Goal: Task Accomplishment & Management: Manage account settings

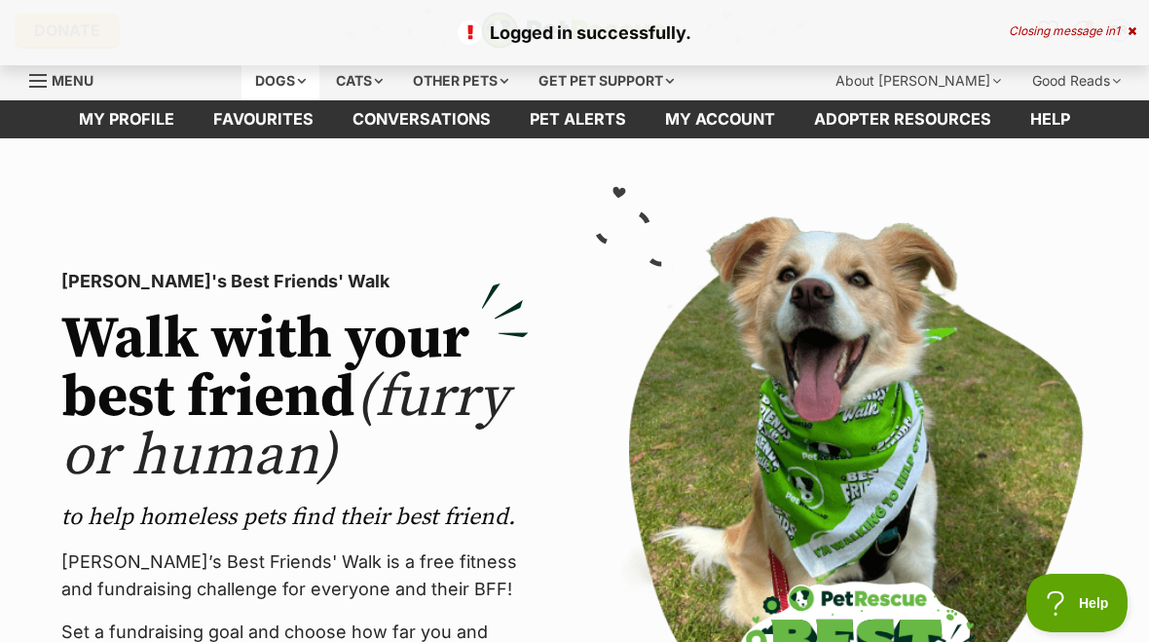
click at [308, 90] on div "Dogs" at bounding box center [281, 80] width 78 height 39
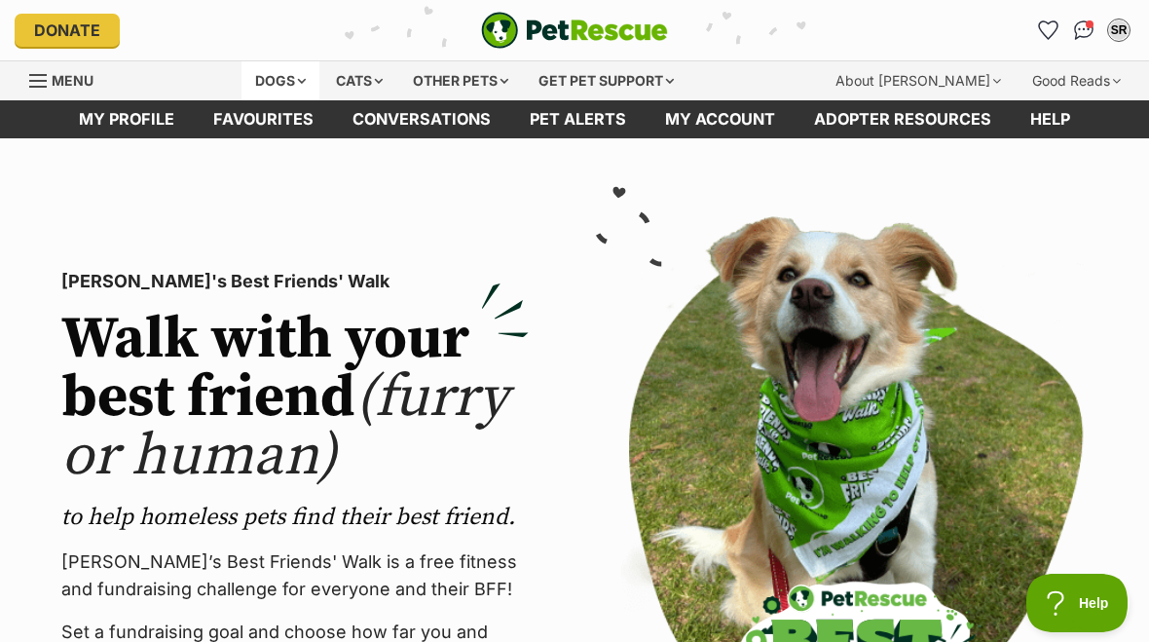
click at [284, 82] on div "Dogs" at bounding box center [281, 80] width 78 height 39
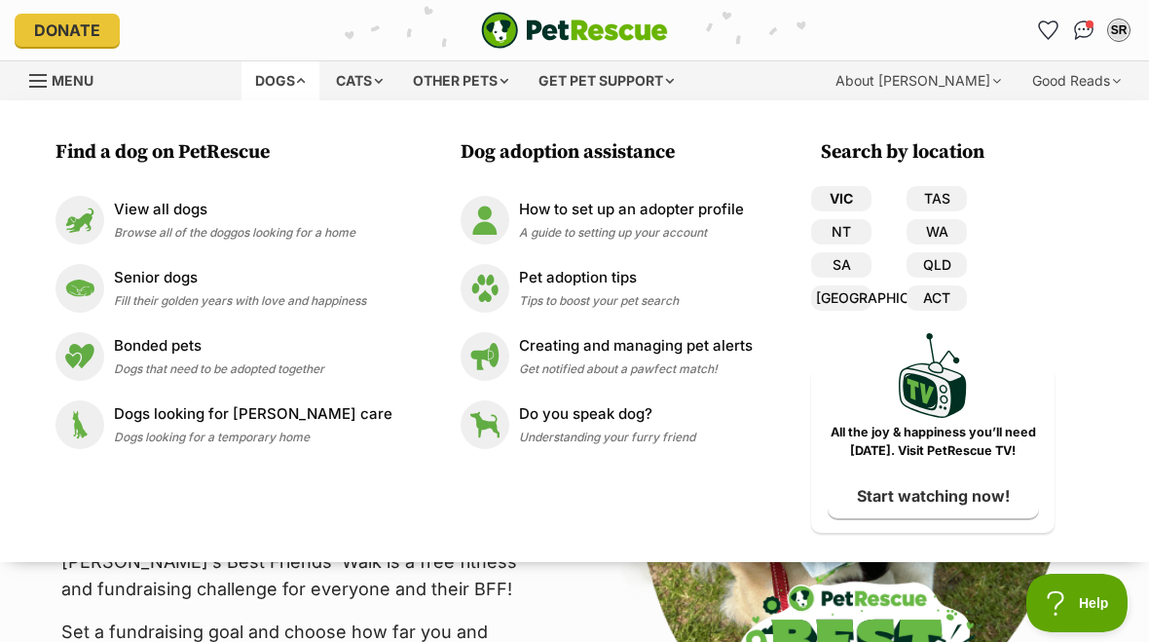
click at [839, 194] on link "VIC" at bounding box center [841, 198] width 60 height 25
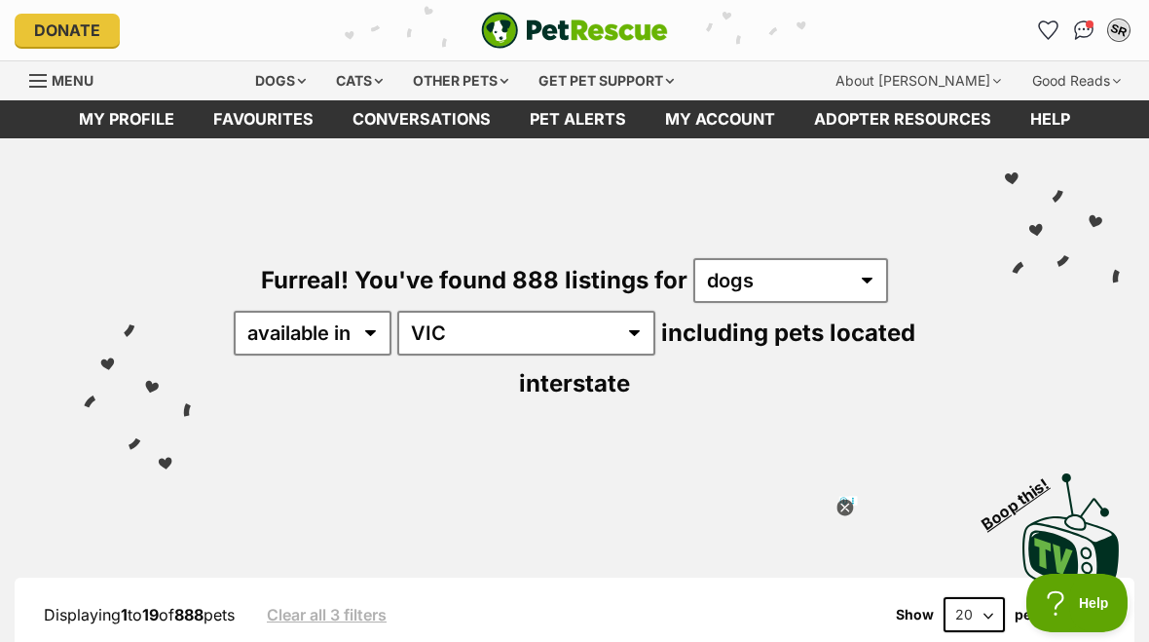
click at [1116, 26] on div "SR" at bounding box center [1118, 30] width 25 height 25
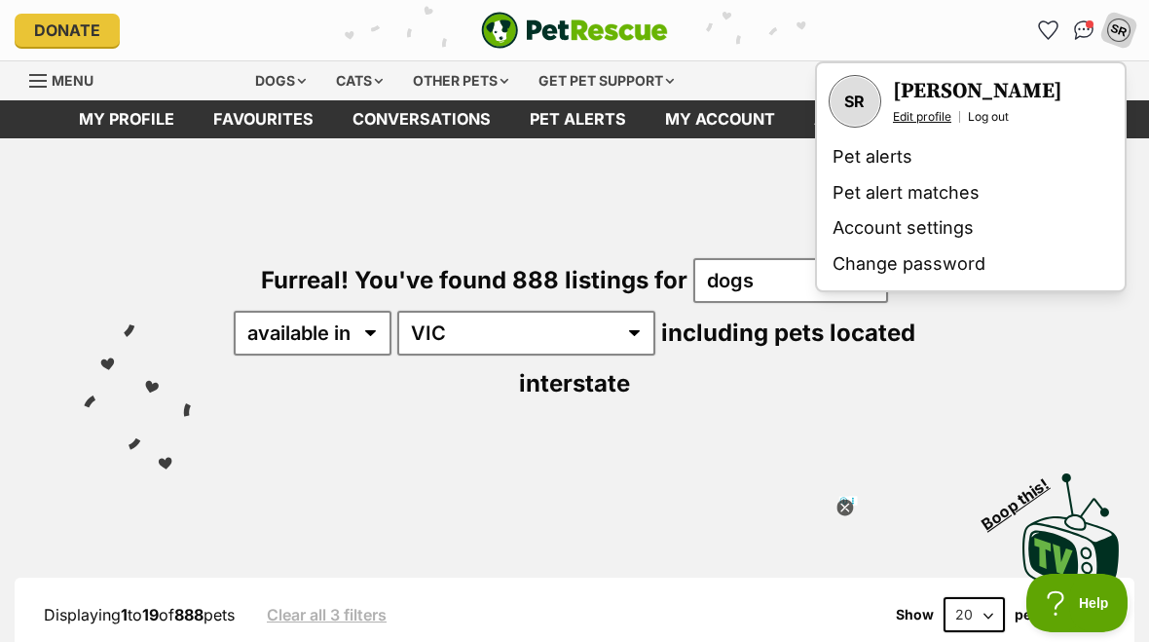
click at [931, 118] on link "Edit profile" at bounding box center [922, 117] width 58 height 16
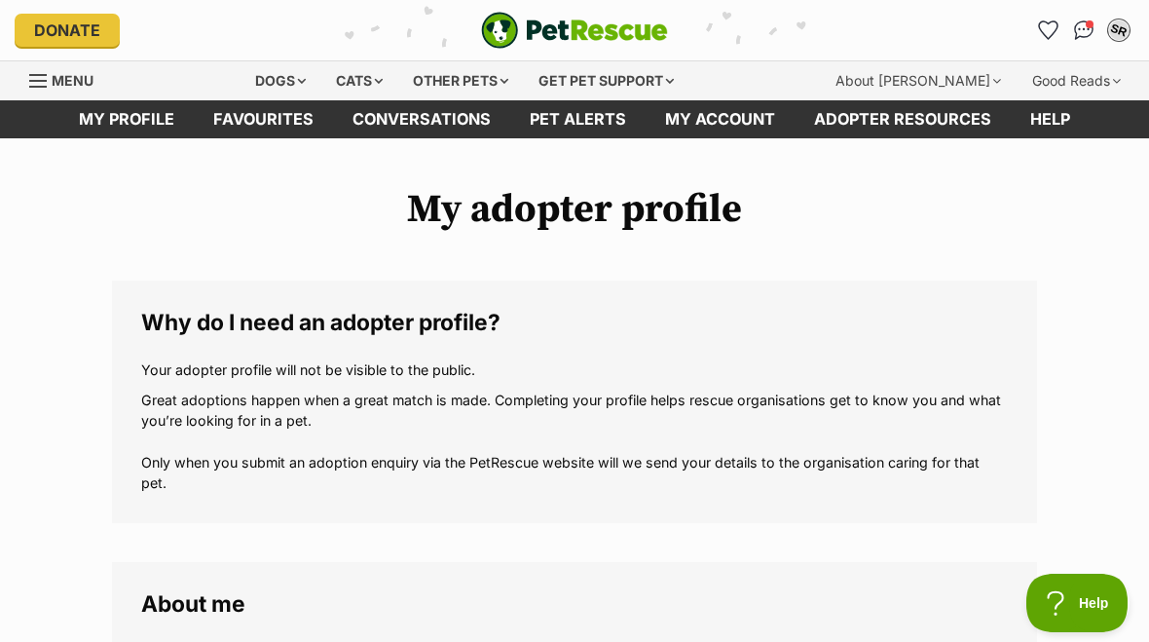
click at [1126, 28] on div "SR" at bounding box center [1118, 30] width 25 height 25
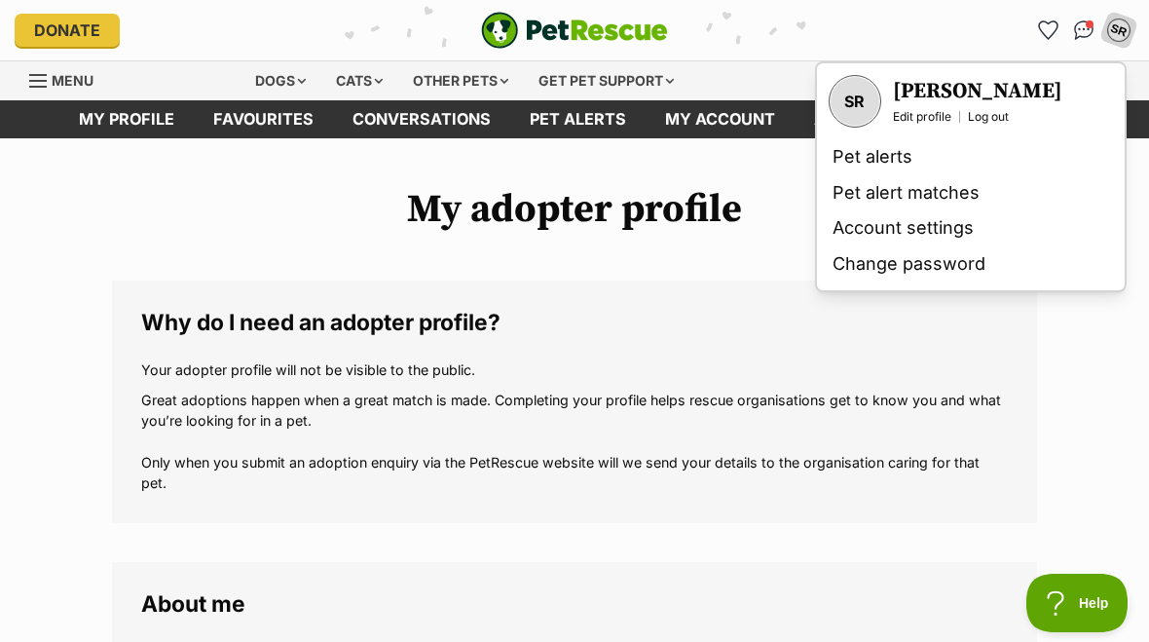
click at [761, 226] on h1 "My adopter profile" at bounding box center [574, 209] width 925 height 45
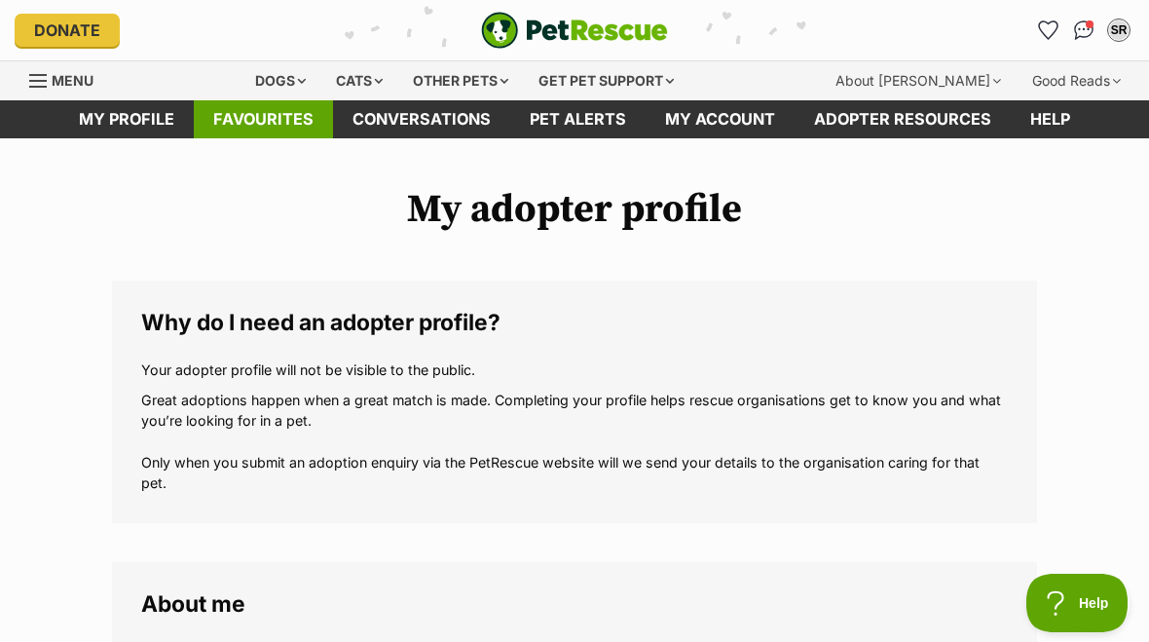
click at [227, 114] on link "Favourites" at bounding box center [263, 119] width 139 height 38
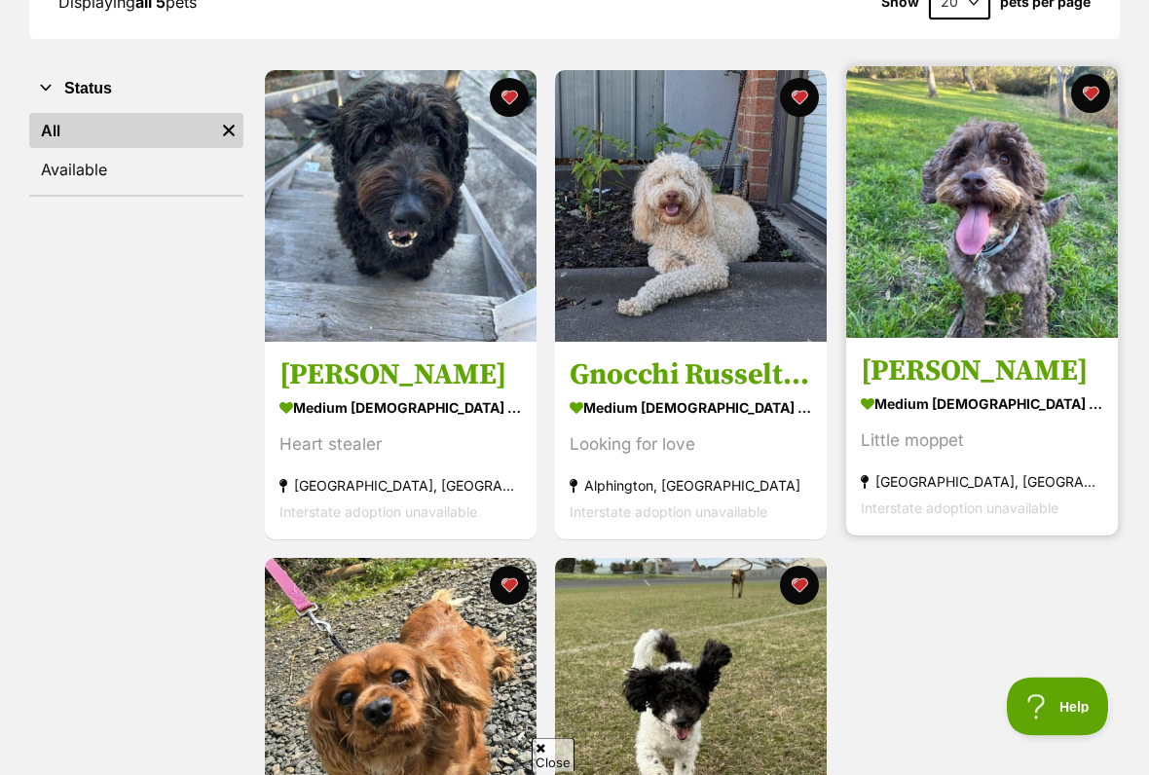
scroll to position [328, 0]
click at [981, 390] on div "medium male Dog" at bounding box center [982, 404] width 242 height 28
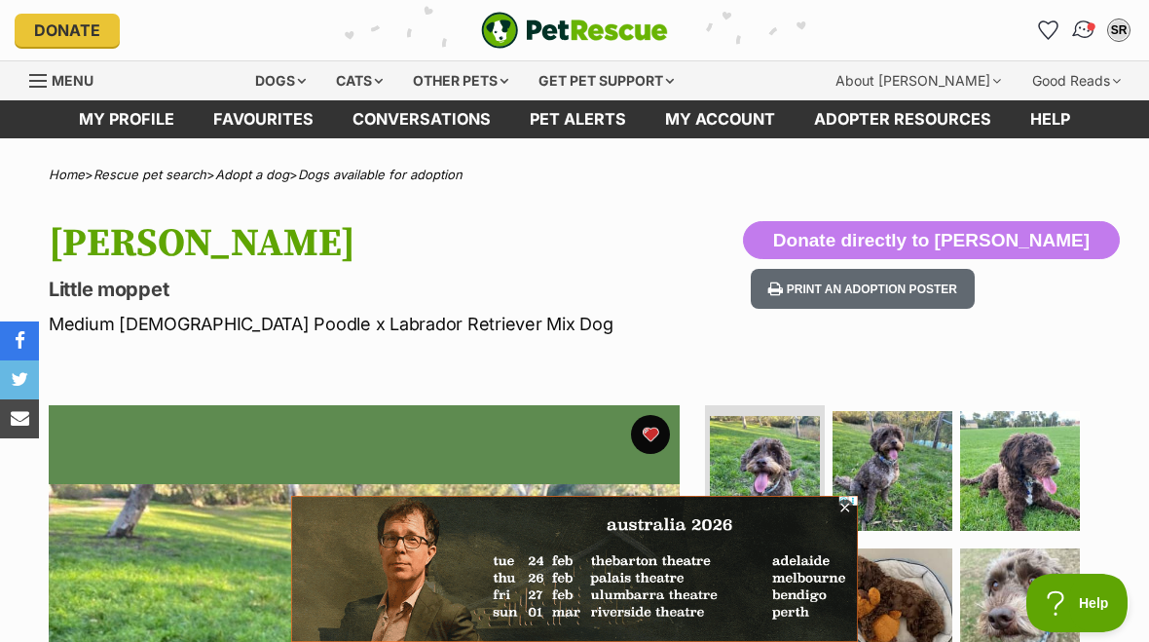
click at [1084, 30] on img "Conversations" at bounding box center [1084, 30] width 26 height 25
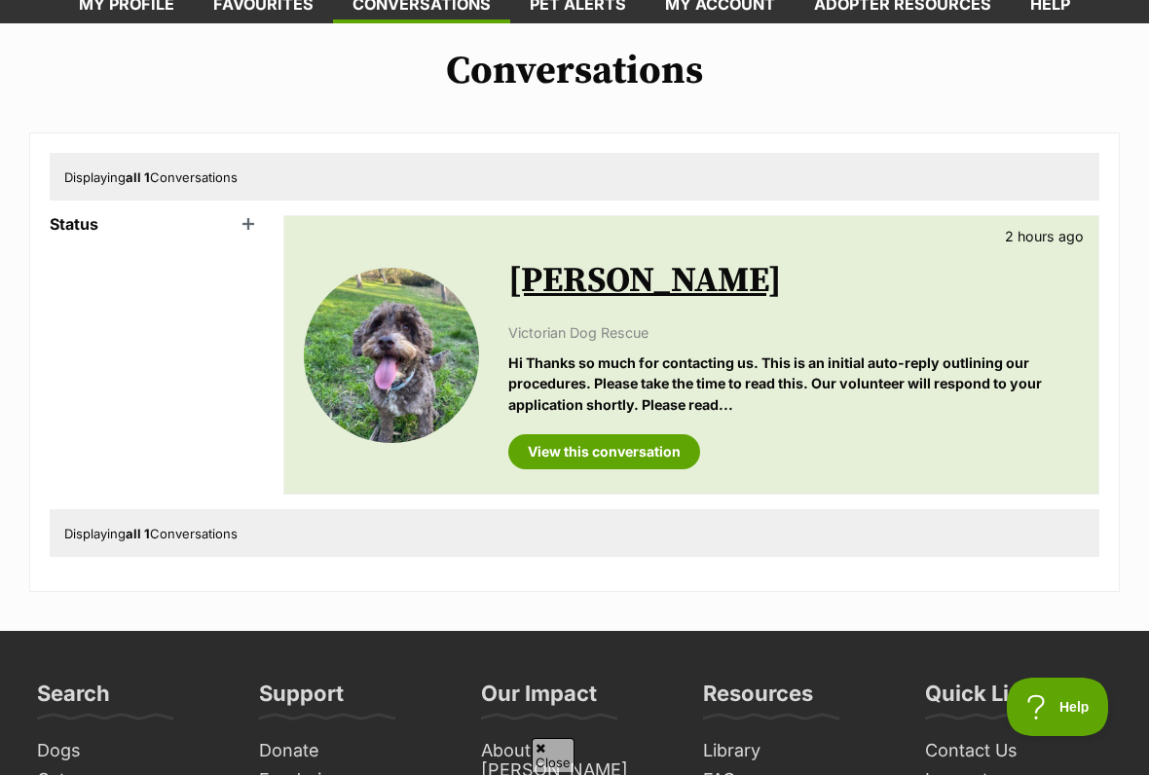
scroll to position [116, 0]
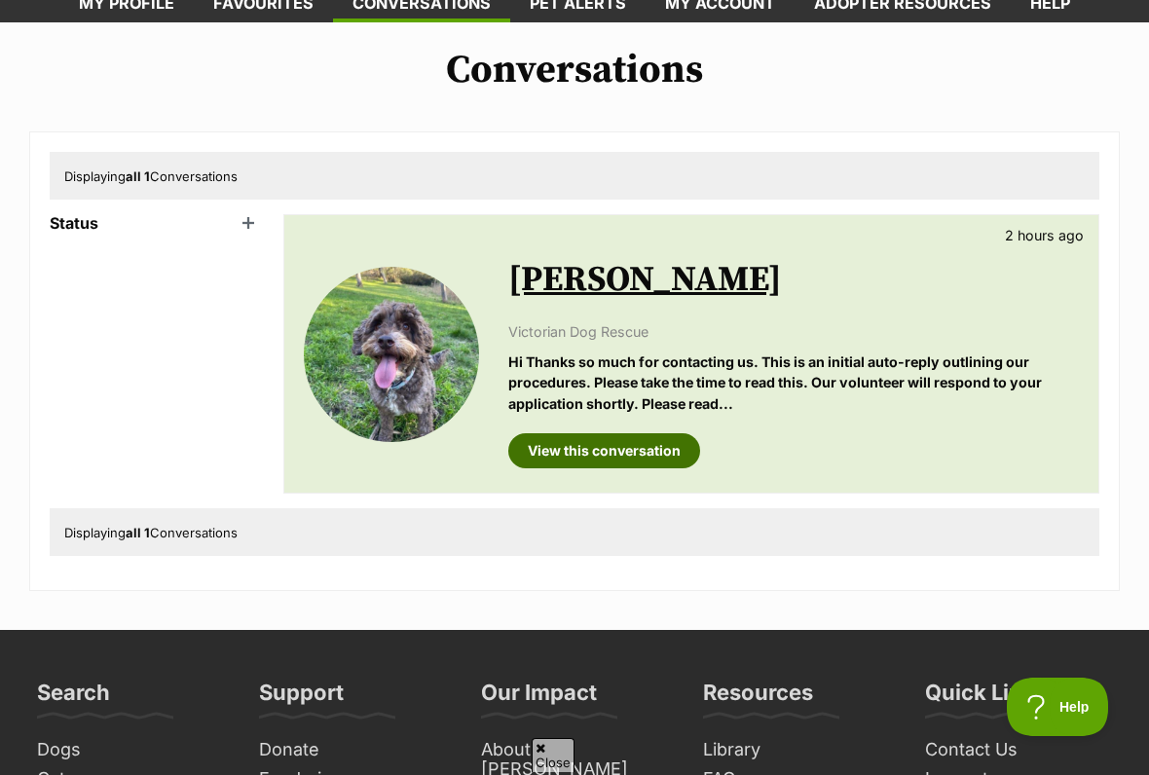
click at [618, 444] on link "View this conversation" at bounding box center [604, 450] width 192 height 35
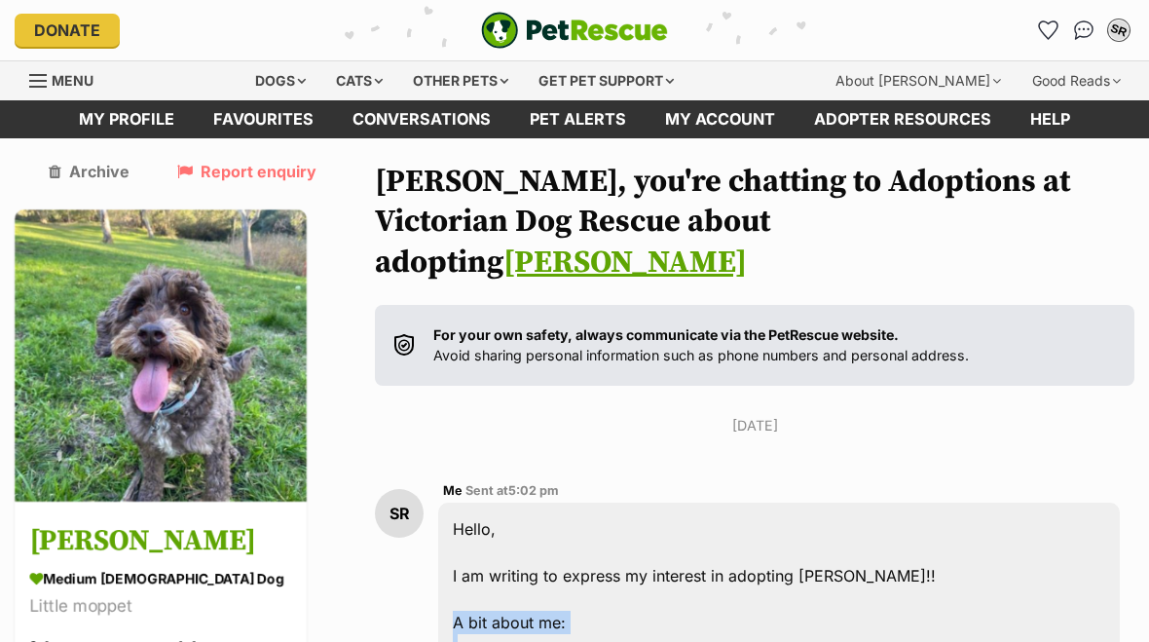
click at [1125, 22] on div "SR" at bounding box center [1118, 30] width 25 height 25
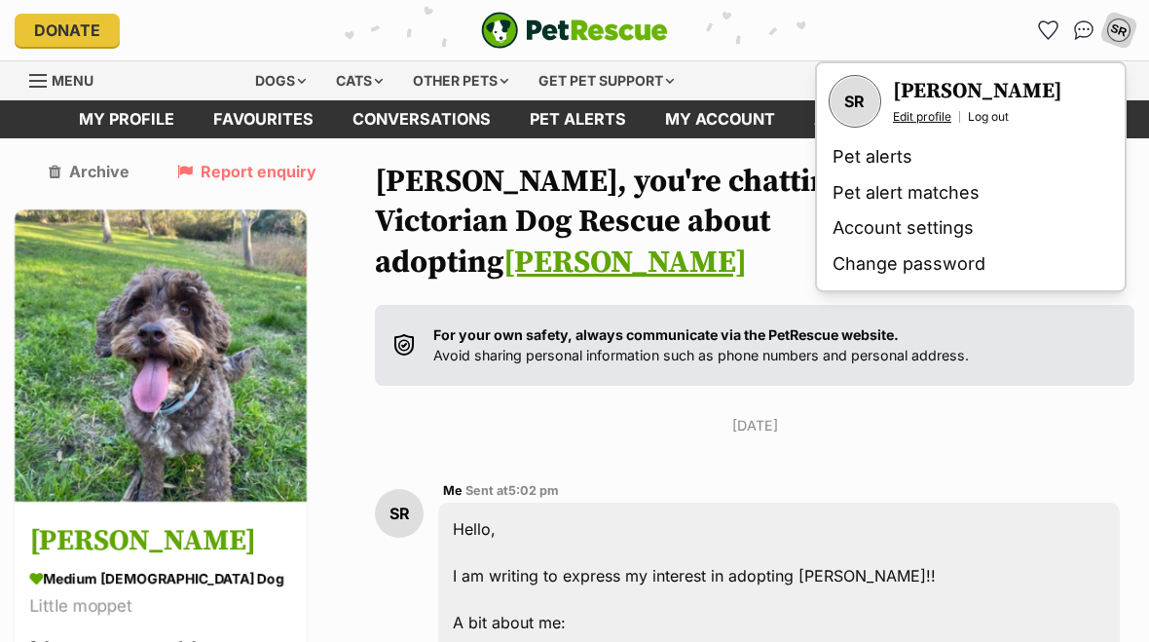
click at [922, 121] on link "Edit profile" at bounding box center [922, 117] width 58 height 16
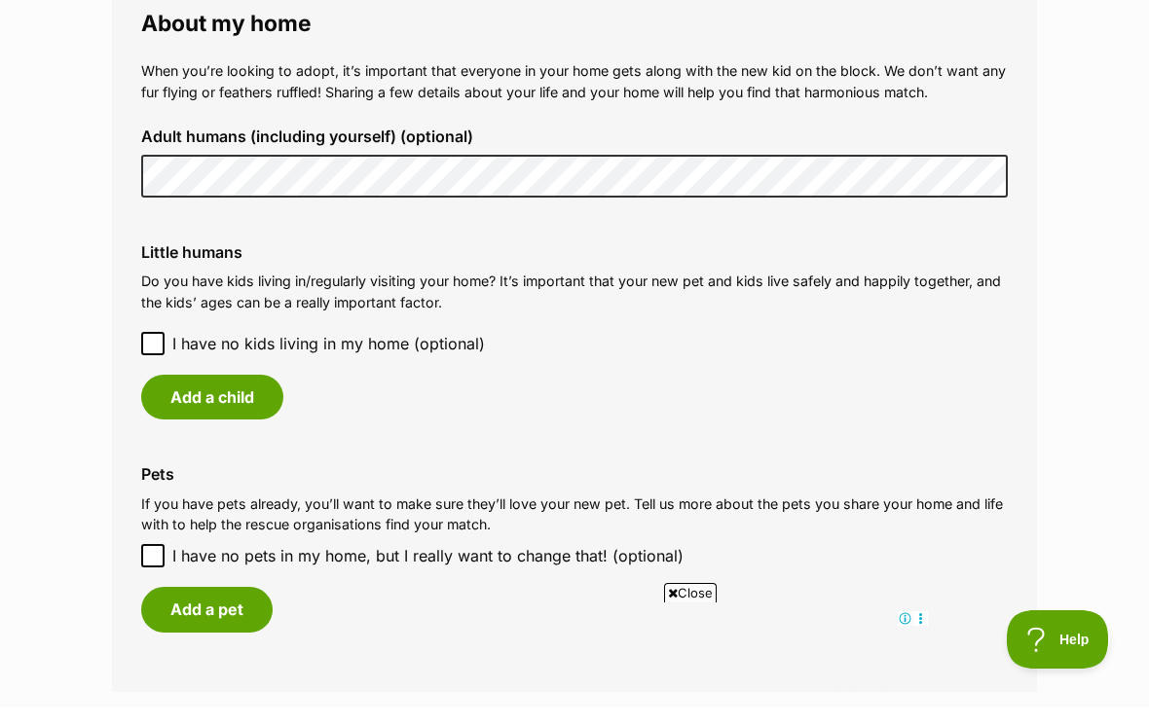
scroll to position [1446, 0]
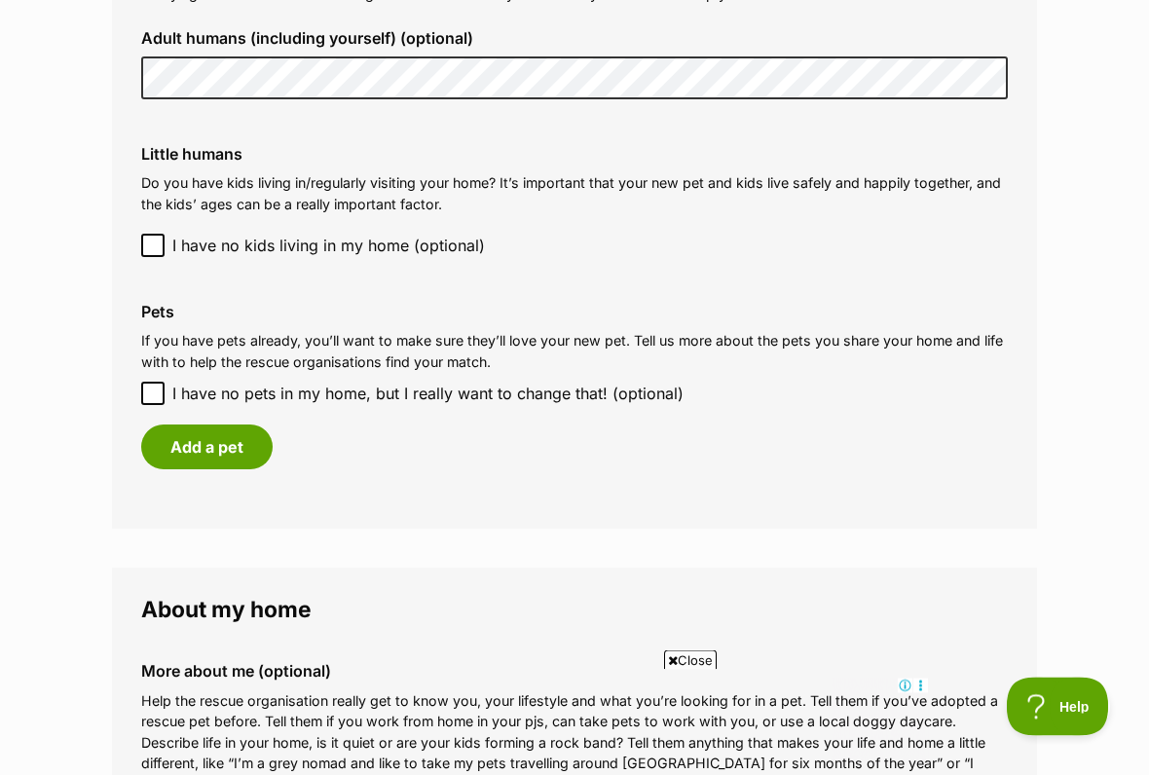
click at [155, 390] on input "I have no pets in my home, but I really want to change that! (optional)" at bounding box center [152, 394] width 23 height 23
checkbox input "true"
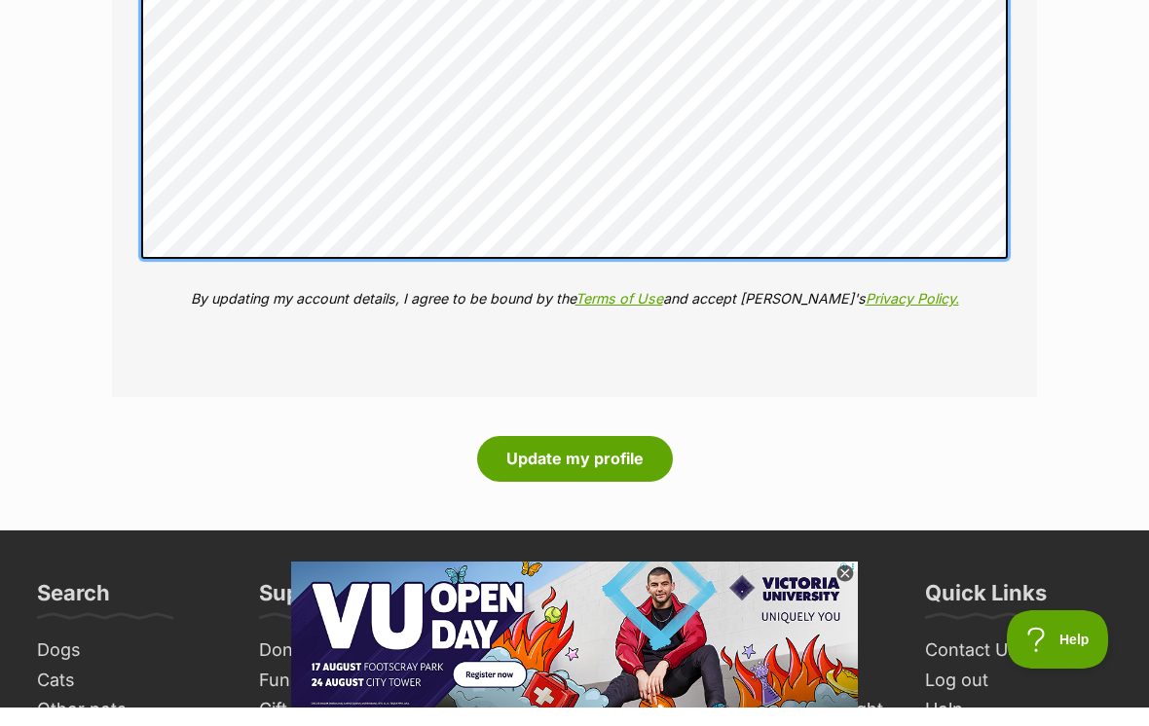
scroll to position [2809, 0]
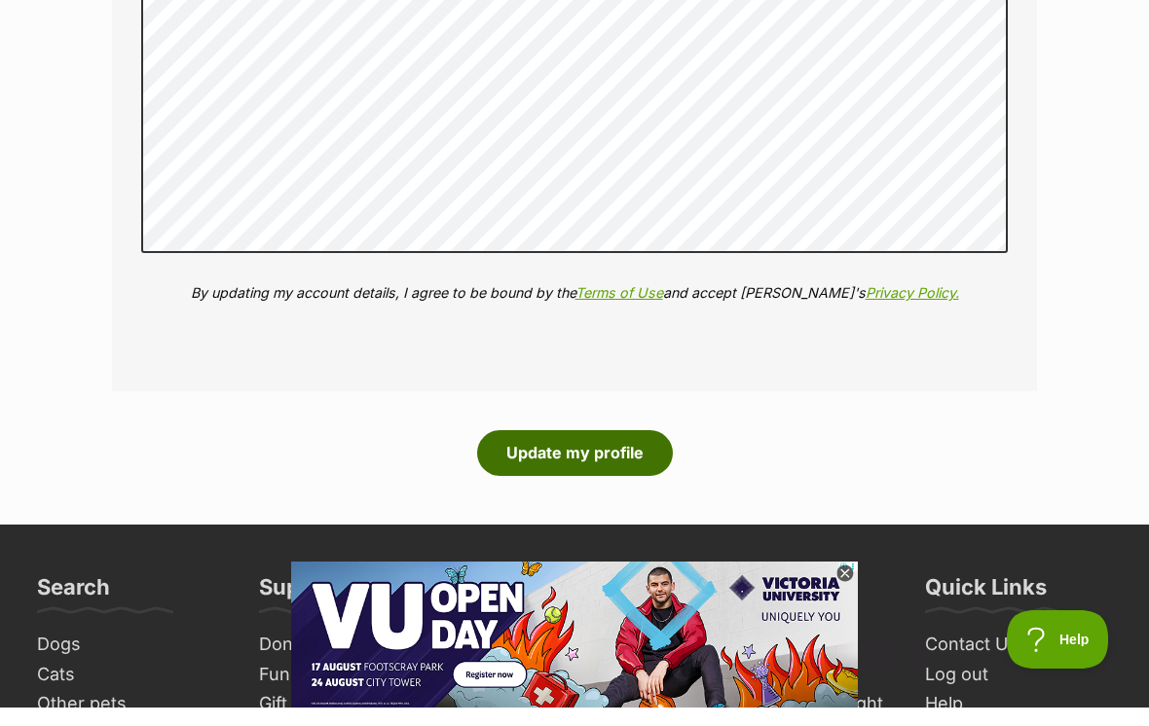
click at [610, 459] on button "Update my profile" at bounding box center [575, 471] width 196 height 45
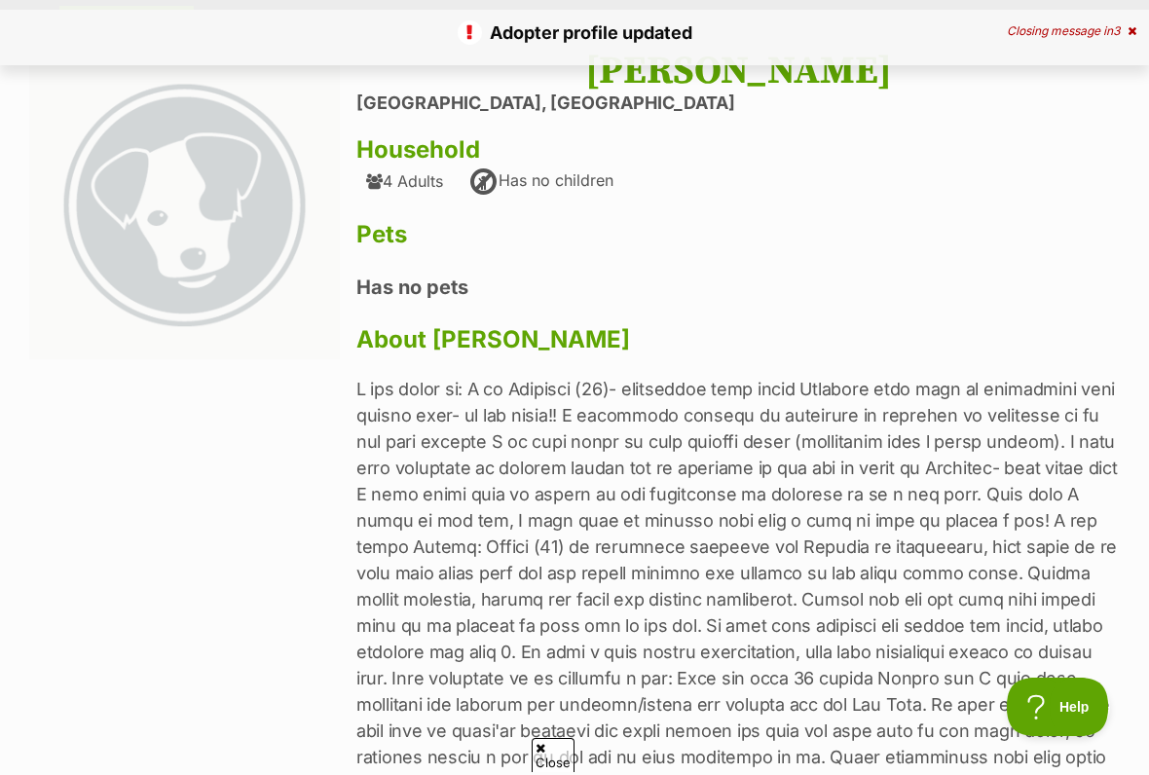
scroll to position [111, 0]
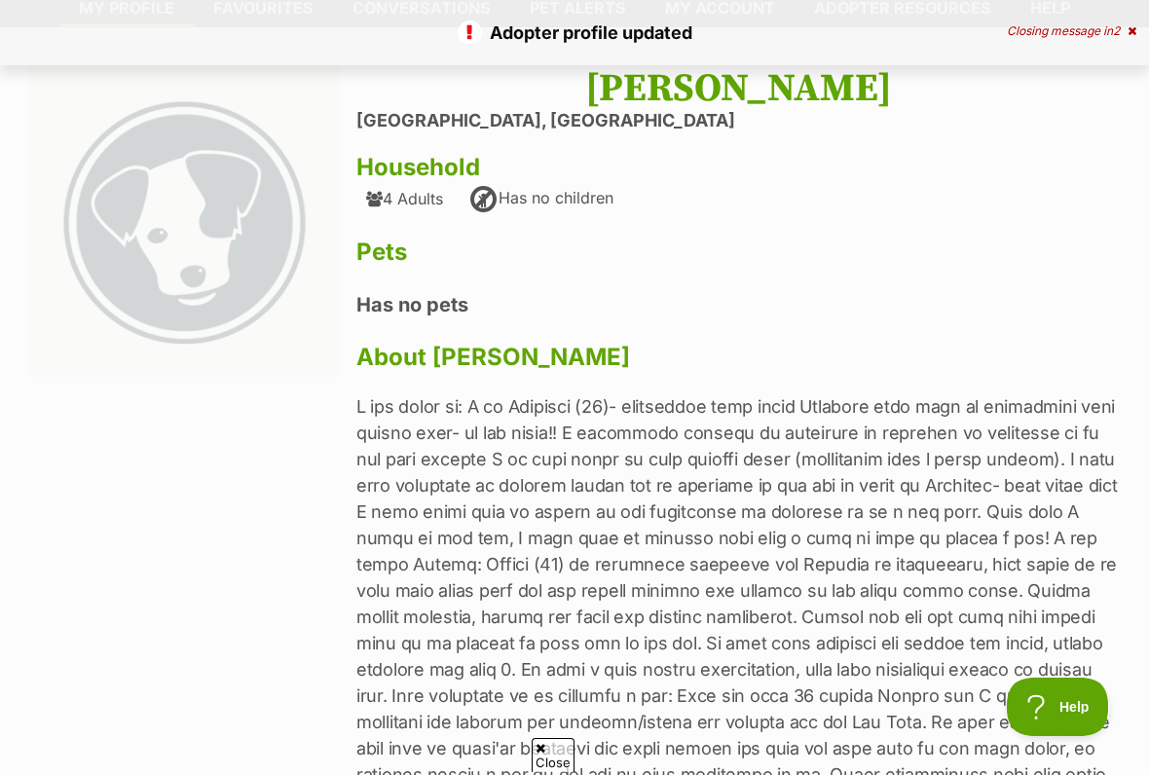
click at [194, 263] on img at bounding box center [184, 221] width 311 height 311
click at [192, 254] on img at bounding box center [184, 221] width 311 height 311
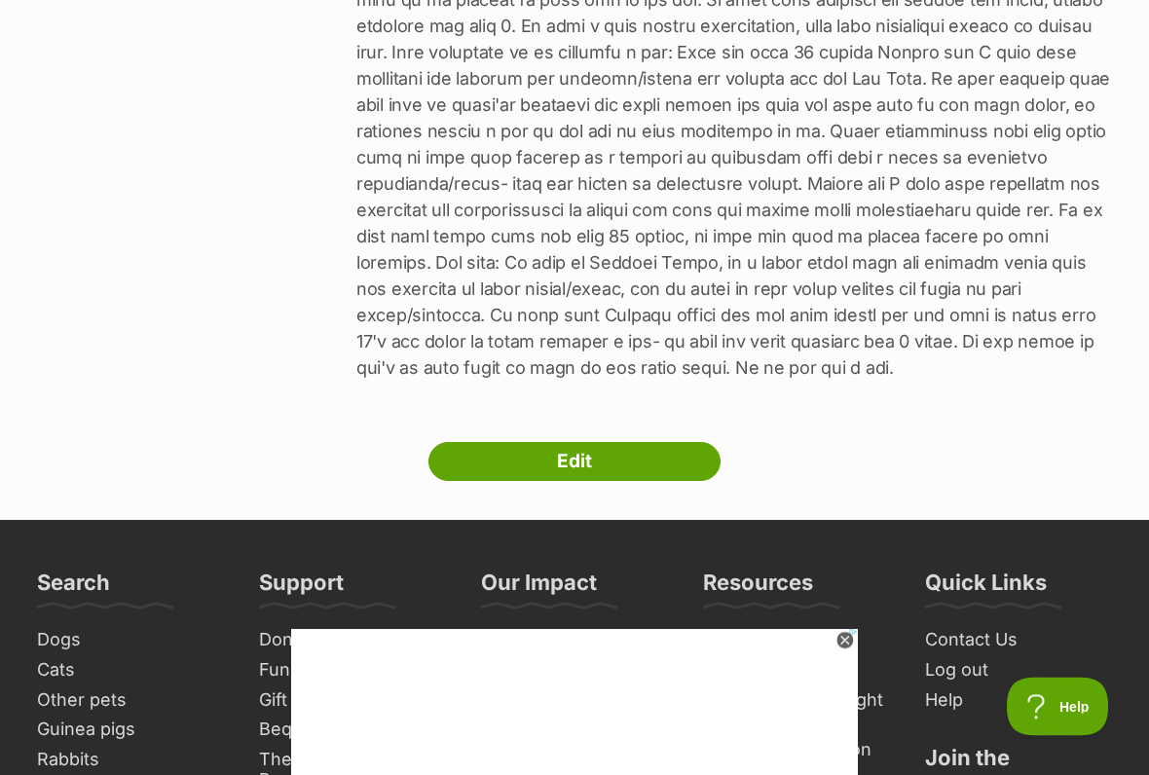
scroll to position [756, 0]
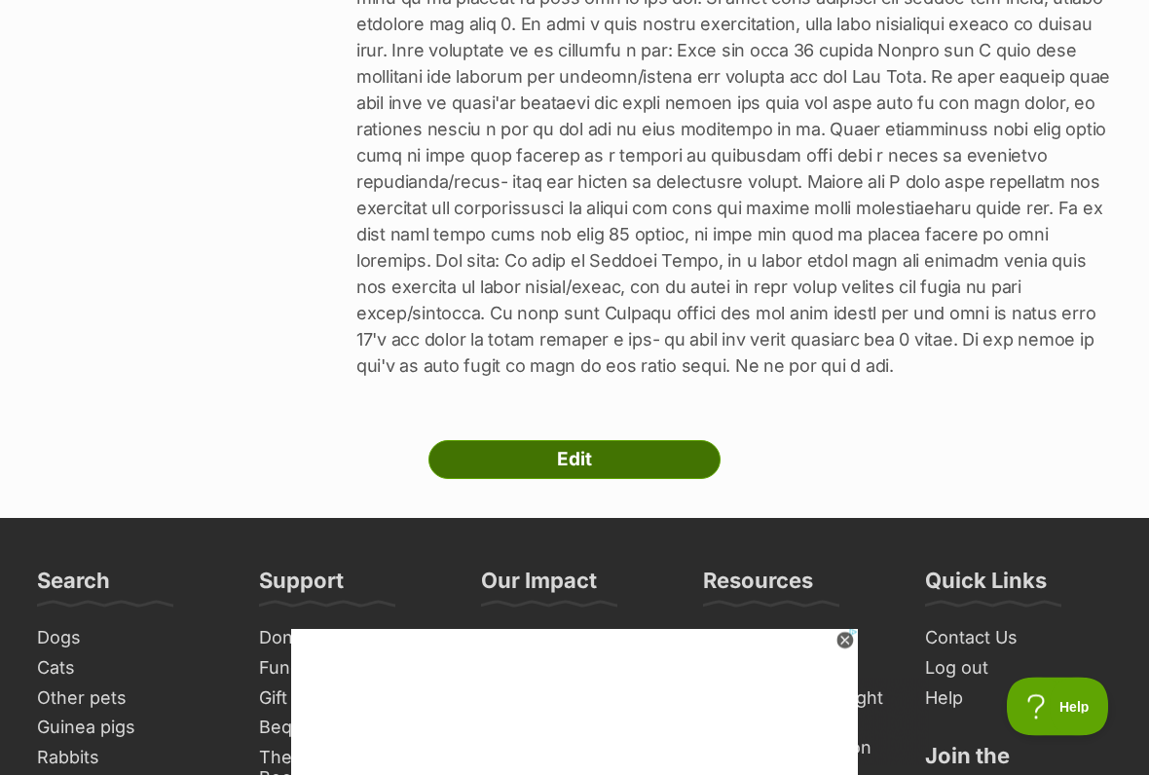
click at [659, 473] on link "Edit" at bounding box center [574, 460] width 292 height 39
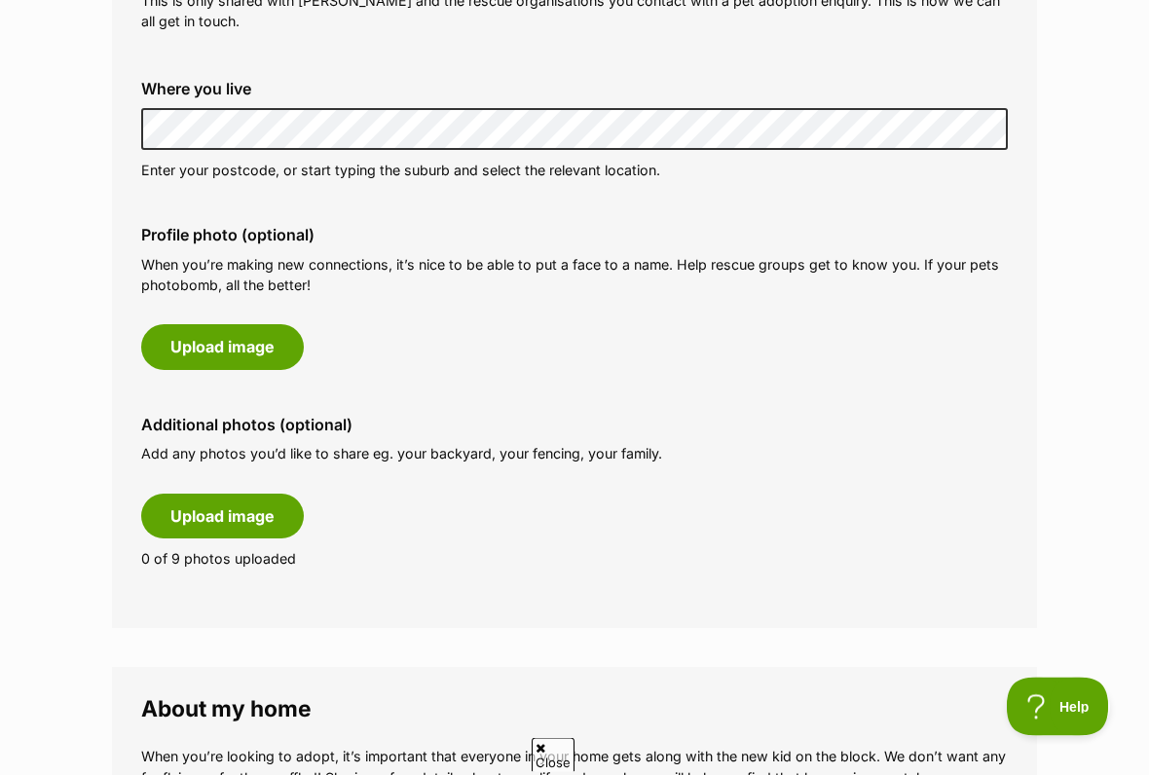
scroll to position [772, 0]
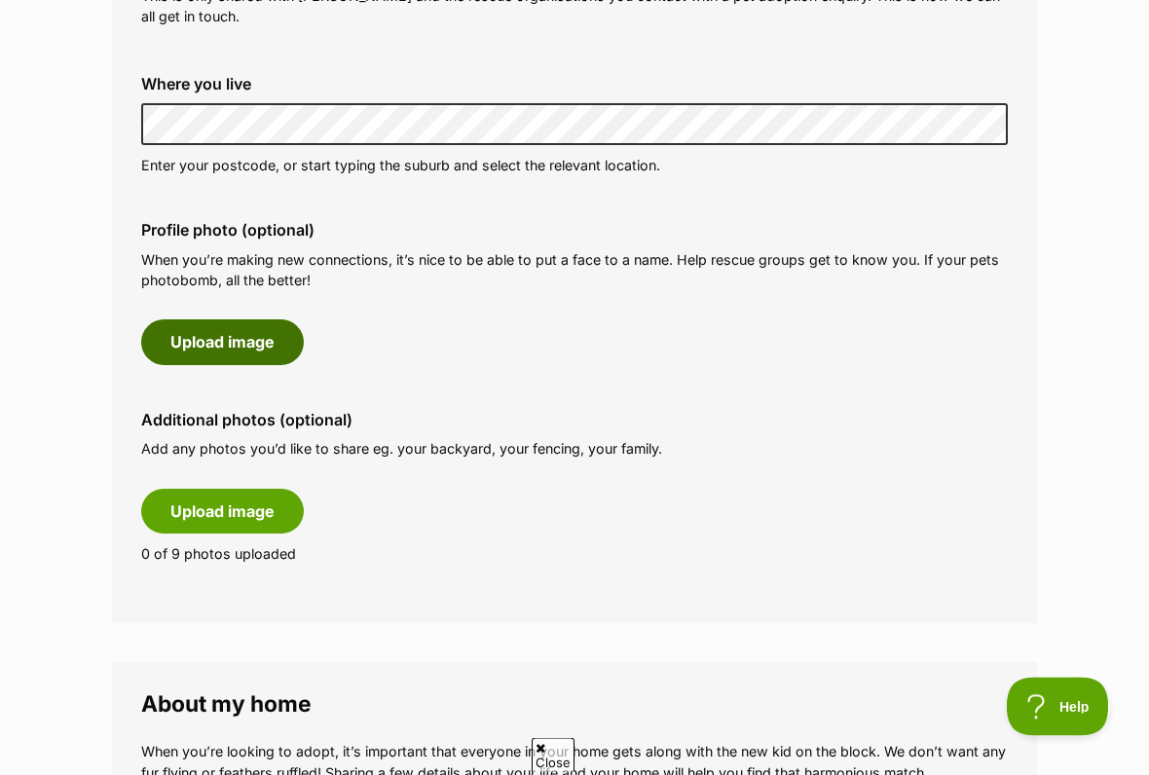
click at [252, 323] on button "Upload image" at bounding box center [222, 342] width 163 height 45
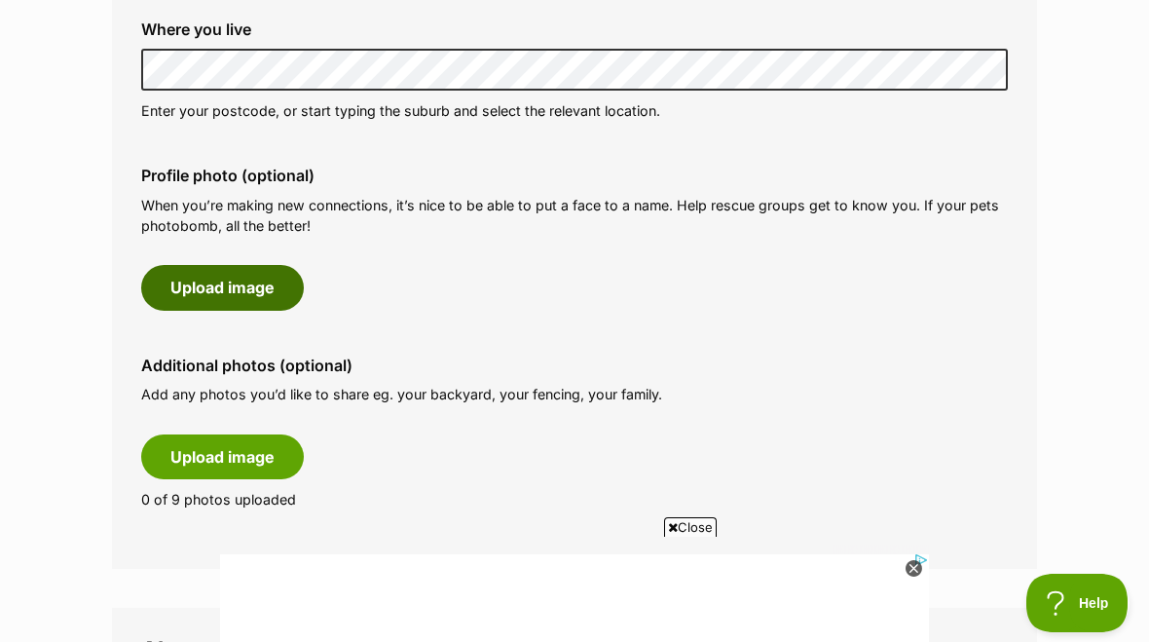
scroll to position [0, 0]
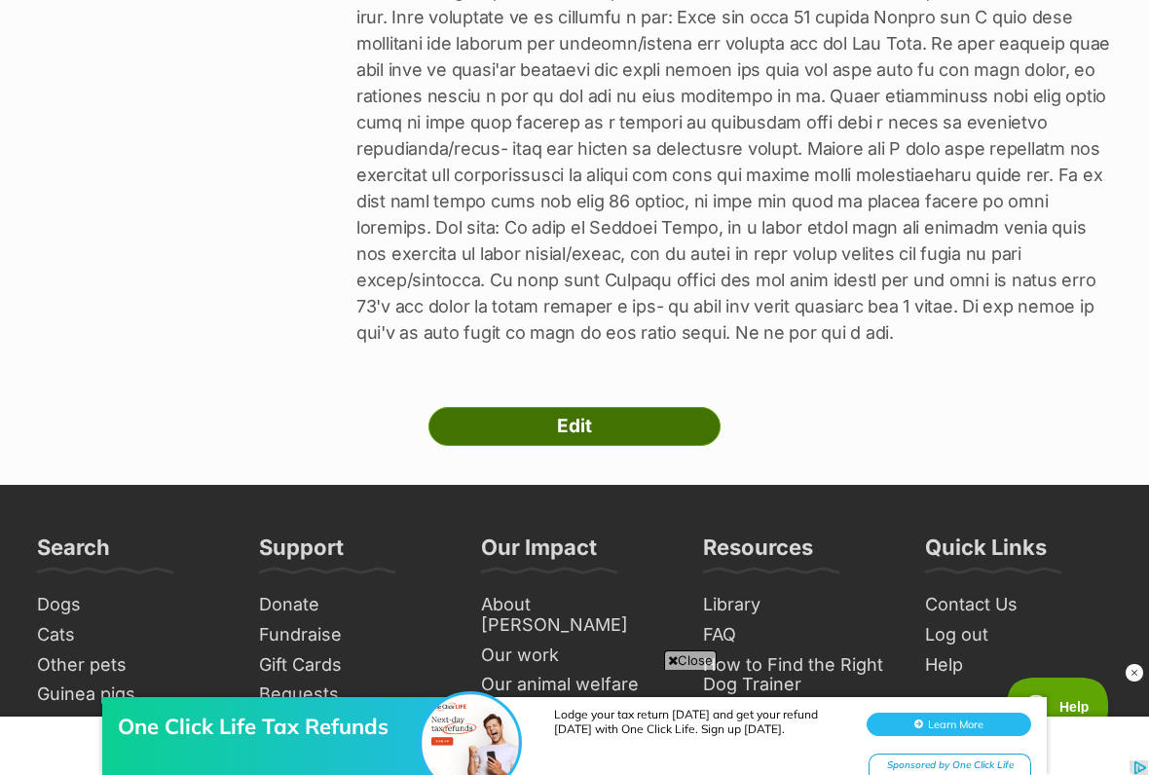
click at [676, 418] on link "Edit" at bounding box center [574, 426] width 292 height 39
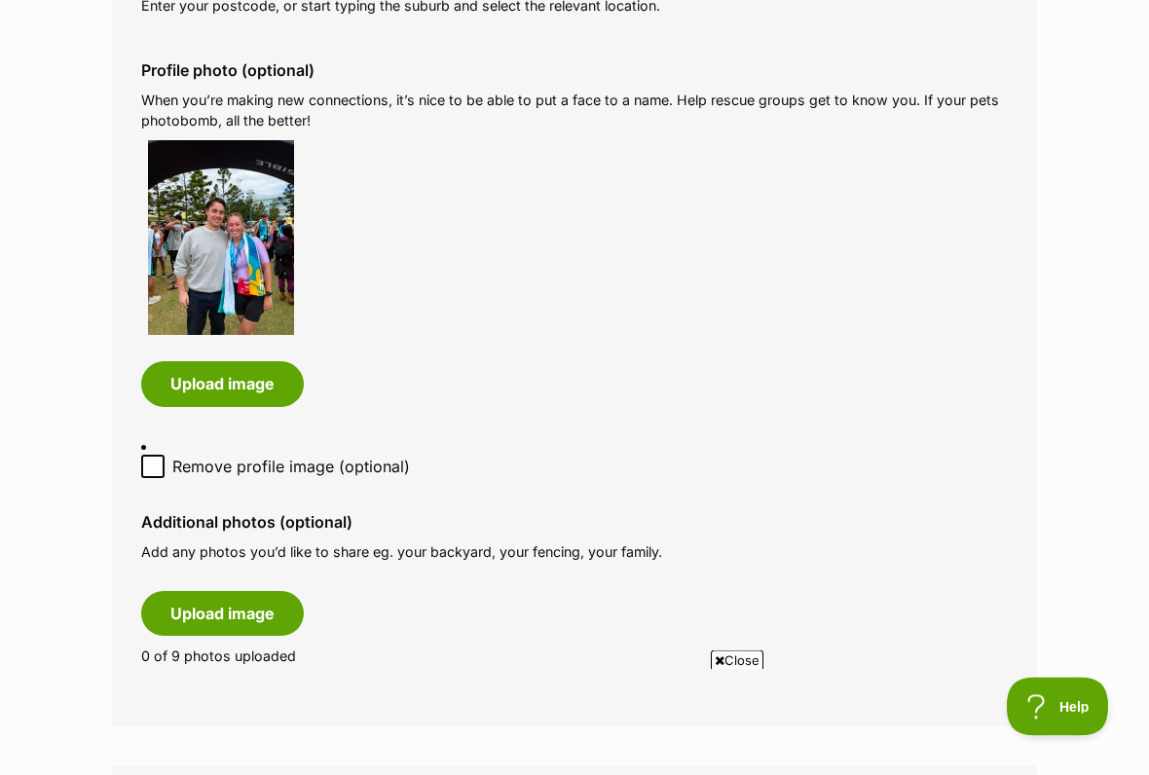
scroll to position [933, 0]
click at [243, 600] on button "Upload image" at bounding box center [222, 613] width 163 height 45
